Goal: Find specific page/section: Find specific page/section

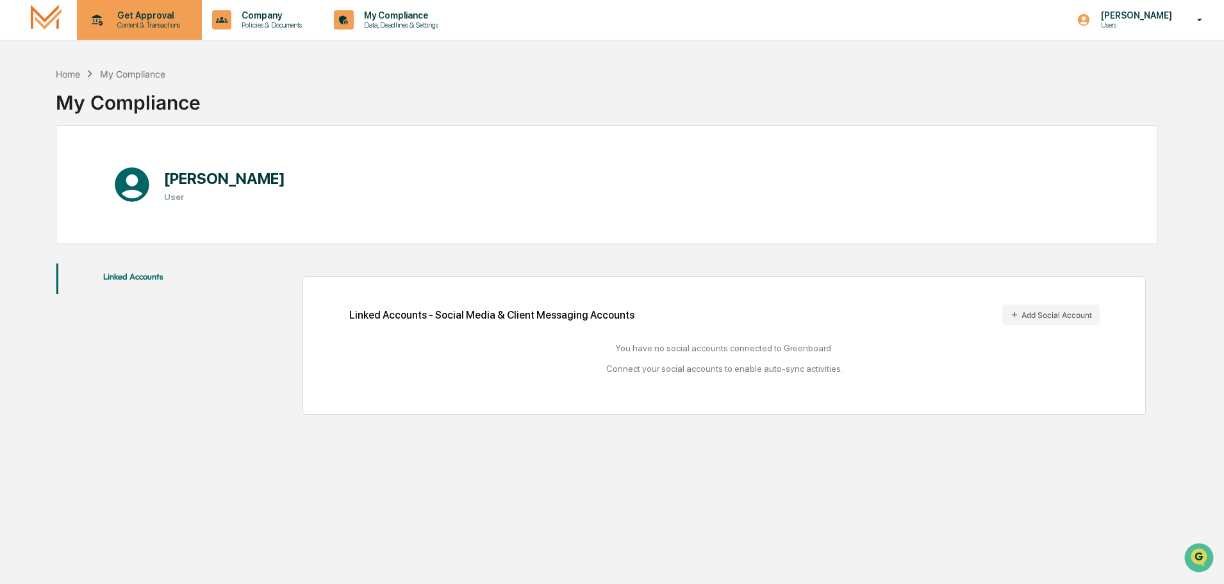
click at [124, 23] on p "Content & Transactions" at bounding box center [146, 25] width 79 height 9
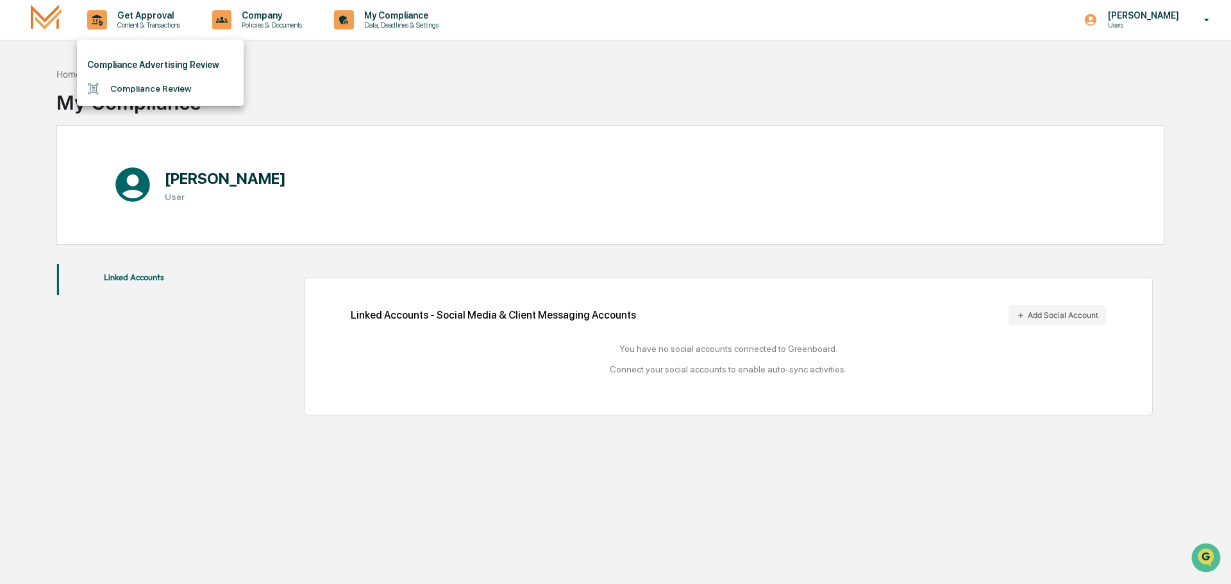
click at [153, 88] on li "Compliance Review" at bounding box center [160, 89] width 167 height 24
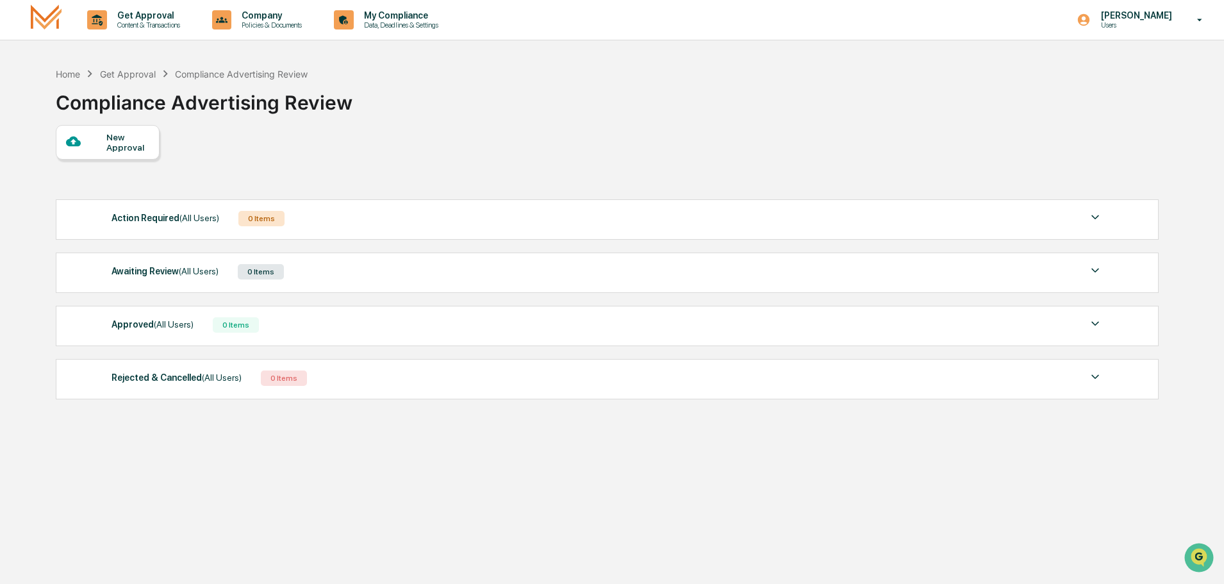
click at [530, 215] on div "Action Required (All Users) 0 Items" at bounding box center [608, 219] width 992 height 18
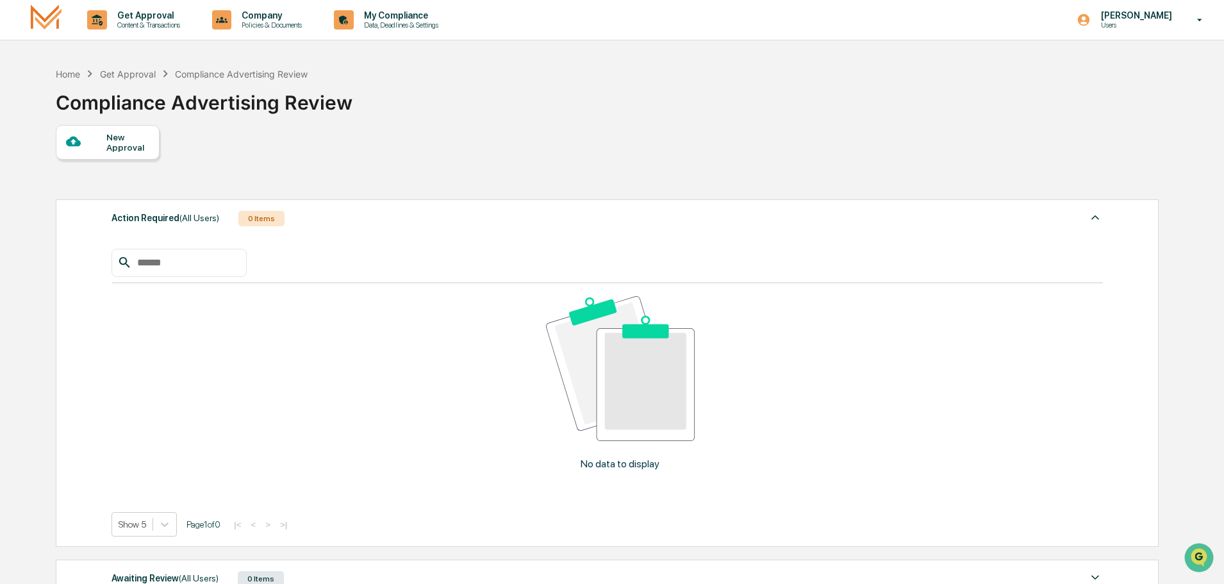
click at [1101, 223] on img at bounding box center [1095, 217] width 15 height 15
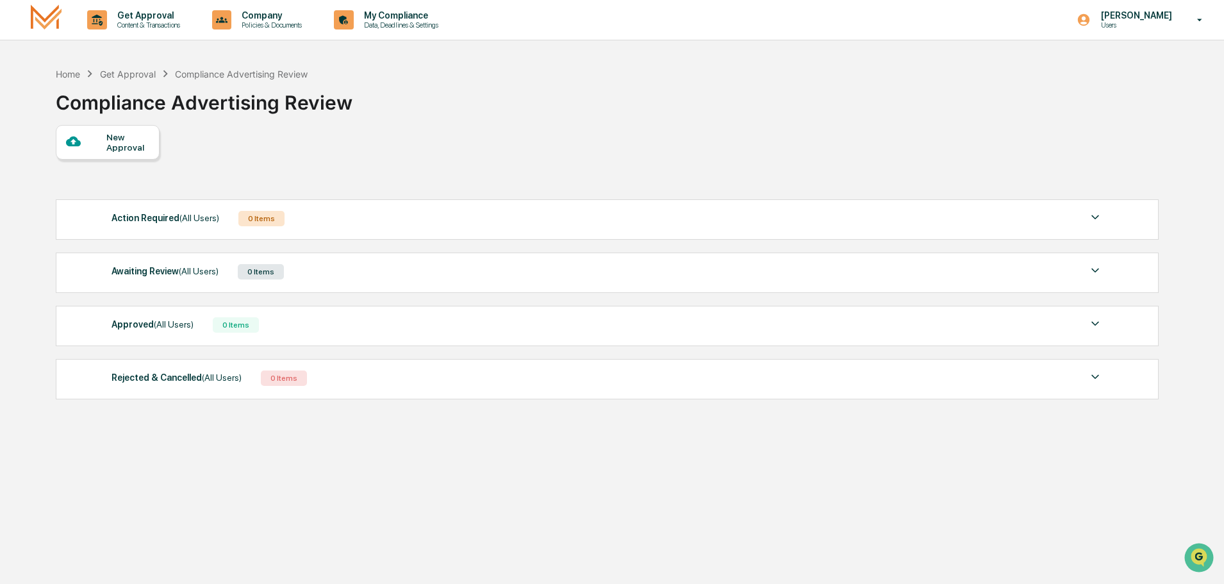
click at [158, 378] on div "Rejected & Cancelled (All Users)" at bounding box center [177, 377] width 130 height 17
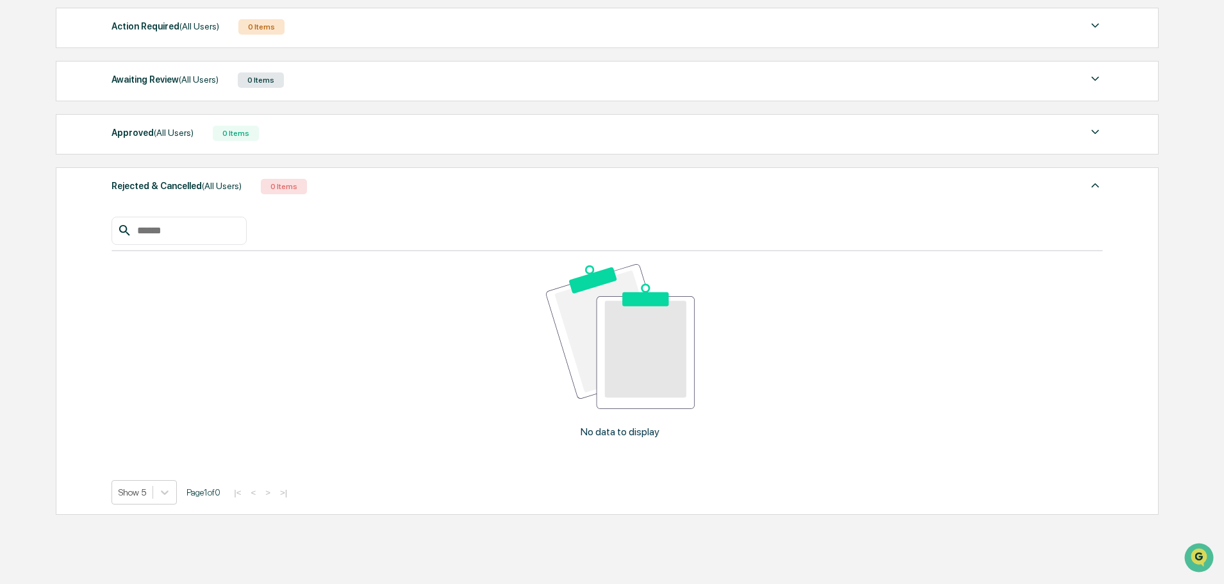
scroll to position [192, 0]
click at [195, 187] on div "Rejected & Cancelled (All Users)" at bounding box center [177, 185] width 130 height 17
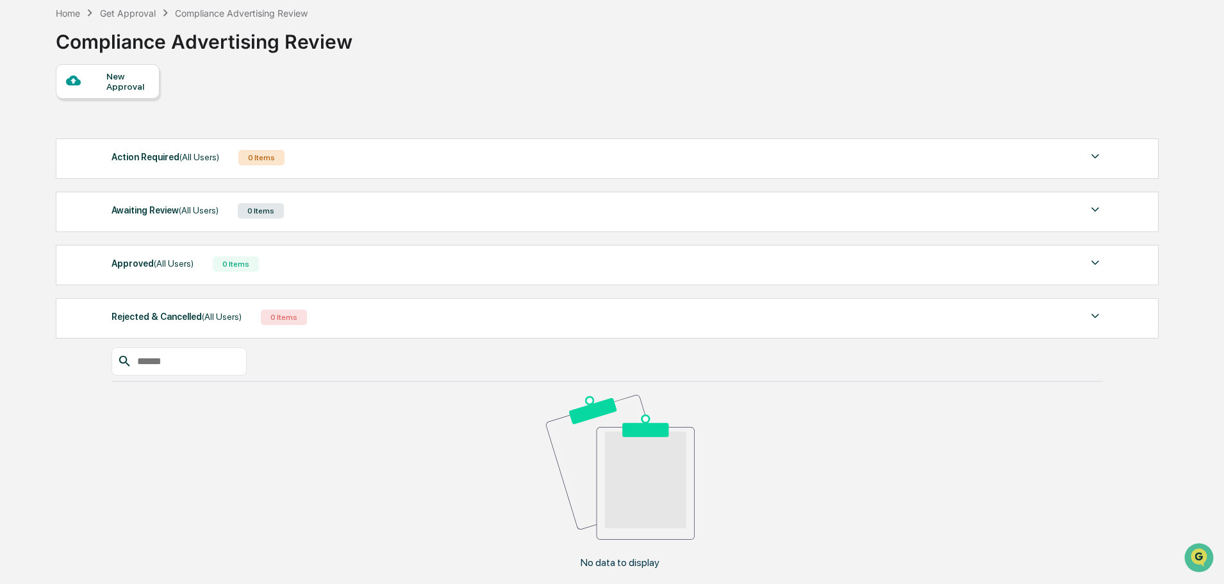
scroll to position [61, 0]
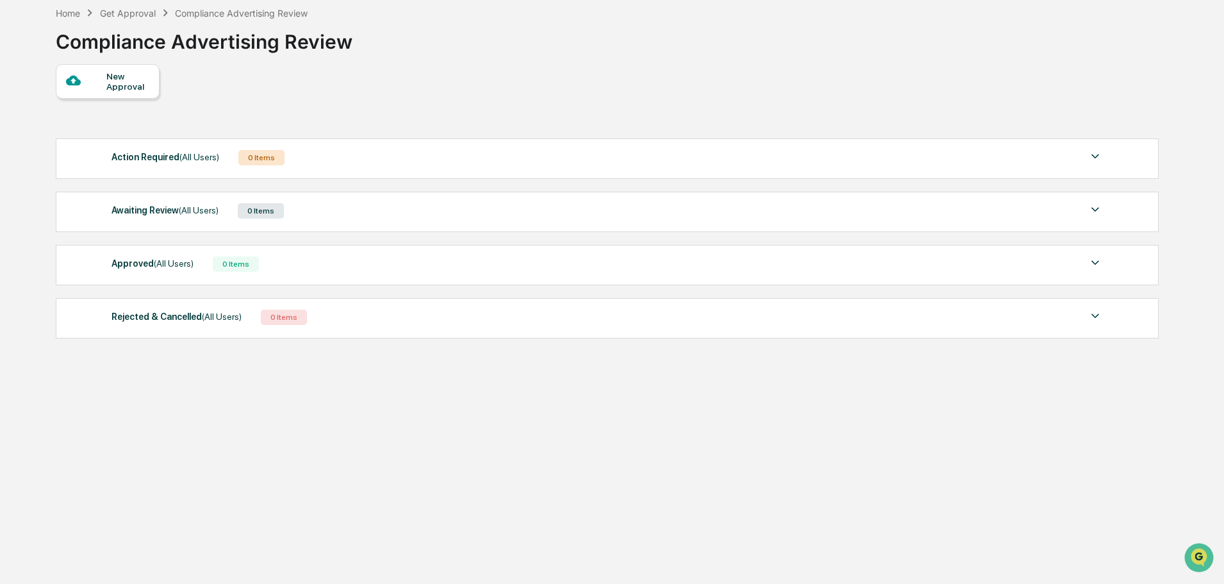
click at [303, 263] on div "Approved (All Users) 0 Items" at bounding box center [608, 264] width 992 height 18
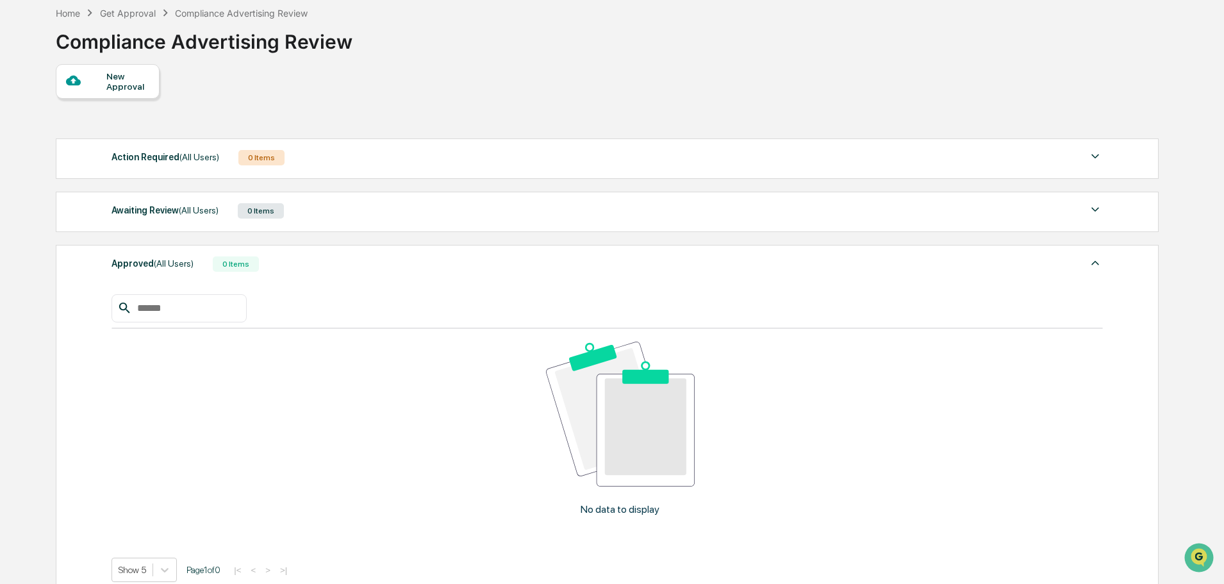
scroll to position [192, 0]
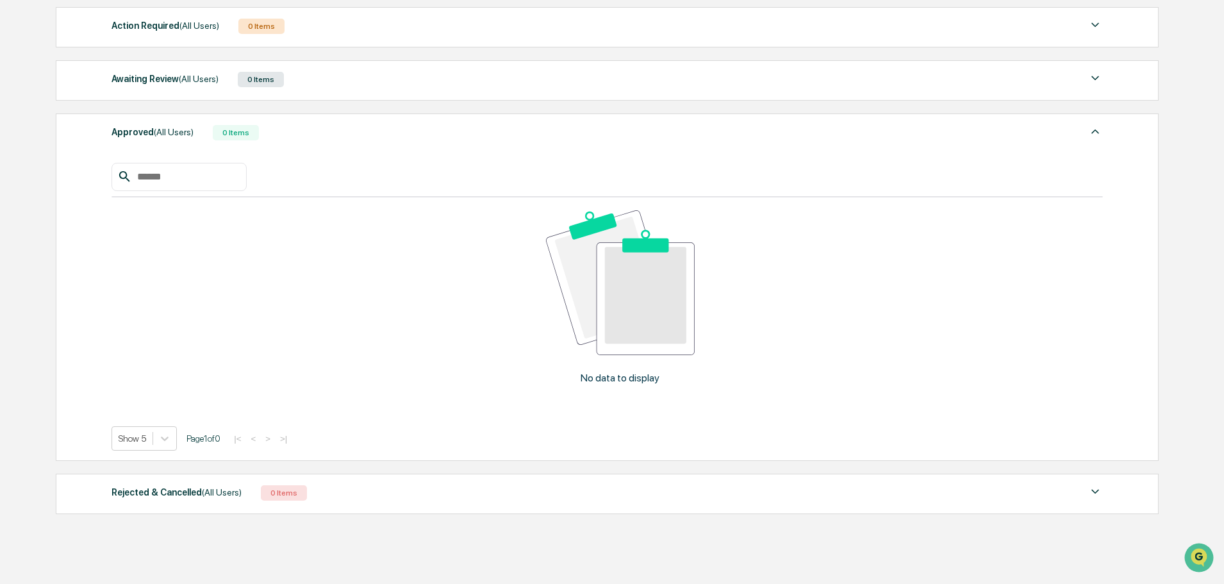
click at [1070, 127] on div "Approved (All Users) 0 Items" at bounding box center [608, 133] width 992 height 18
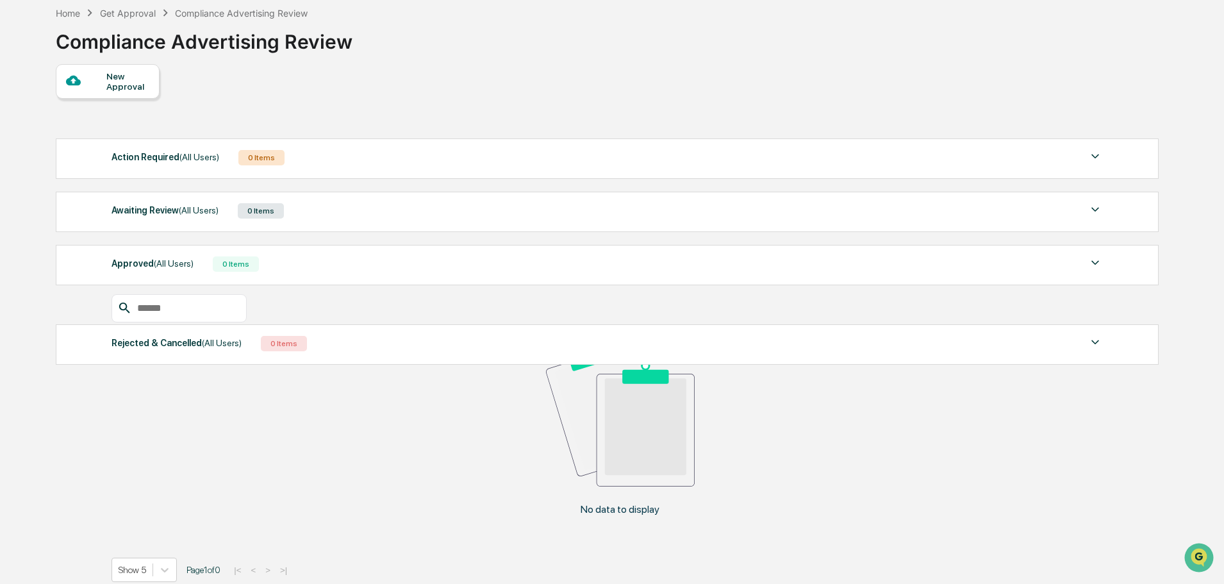
scroll to position [61, 0]
